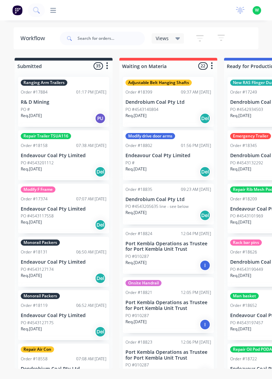
click at [54, 12] on icon at bounding box center [53, 10] width 6 height 5
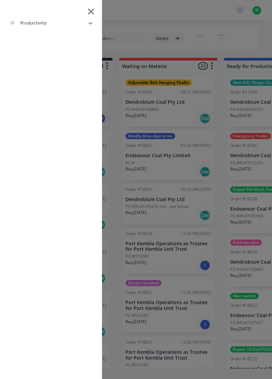
click at [42, 28] on li "productivity" at bounding box center [50, 23] width 91 height 17
click at [44, 93] on div "Timesheets" at bounding box center [33, 91] width 36 height 6
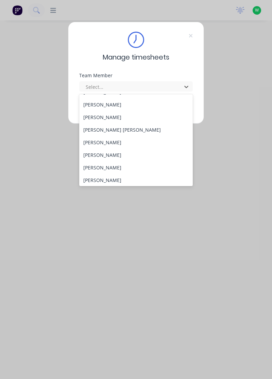
scroll to position [229, 0]
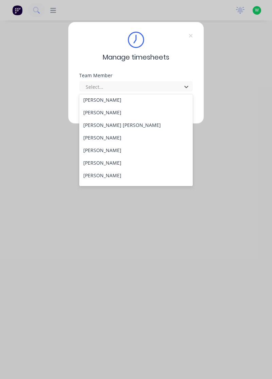
click at [118, 137] on div "Rob Bracamonte" at bounding box center [136, 137] width 114 height 13
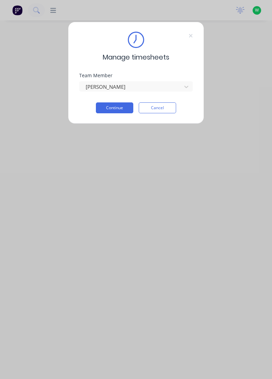
click at [123, 112] on button "Continue" at bounding box center [114, 107] width 37 height 11
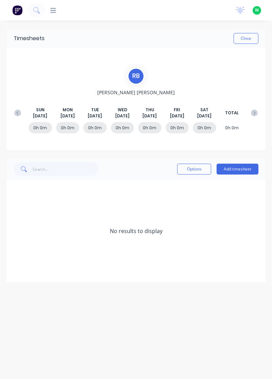
click at [238, 170] on button "Add timesheet" at bounding box center [238, 169] width 42 height 11
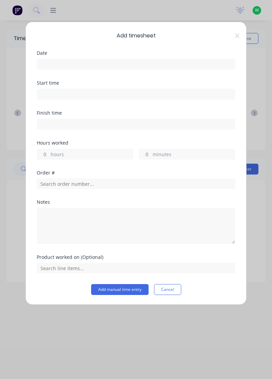
click at [79, 68] on input at bounding box center [136, 64] width 198 height 10
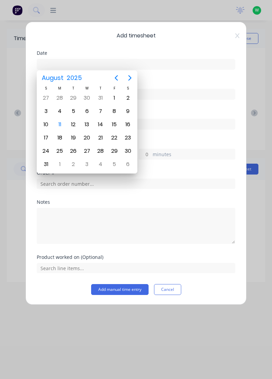
click at [117, 125] on div "15" at bounding box center [114, 124] width 10 height 10
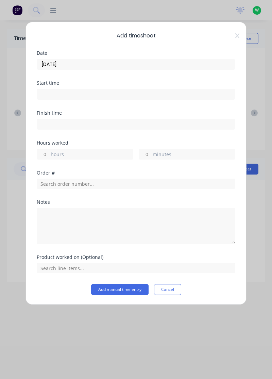
type input "15/08/2025"
click at [43, 154] on input "hours" at bounding box center [43, 154] width 12 height 10
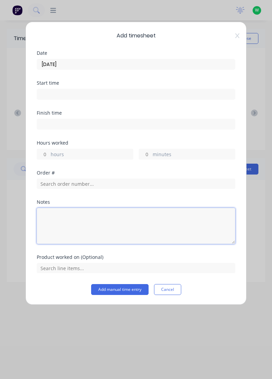
click at [64, 217] on textarea at bounding box center [136, 226] width 199 height 36
type textarea "RDO"
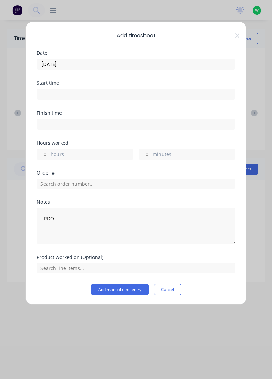
click at [44, 153] on input "hours" at bounding box center [43, 154] width 12 height 10
type input "8"
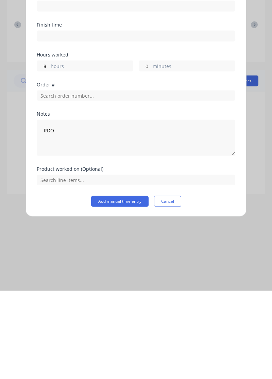
click at [124, 290] on button "Add manual time entry" at bounding box center [119, 289] width 57 height 11
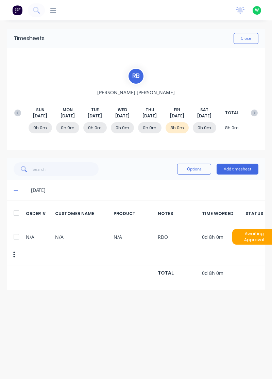
click at [248, 39] on button "Close" at bounding box center [246, 38] width 25 height 11
